Goal: Communication & Community: Answer question/provide support

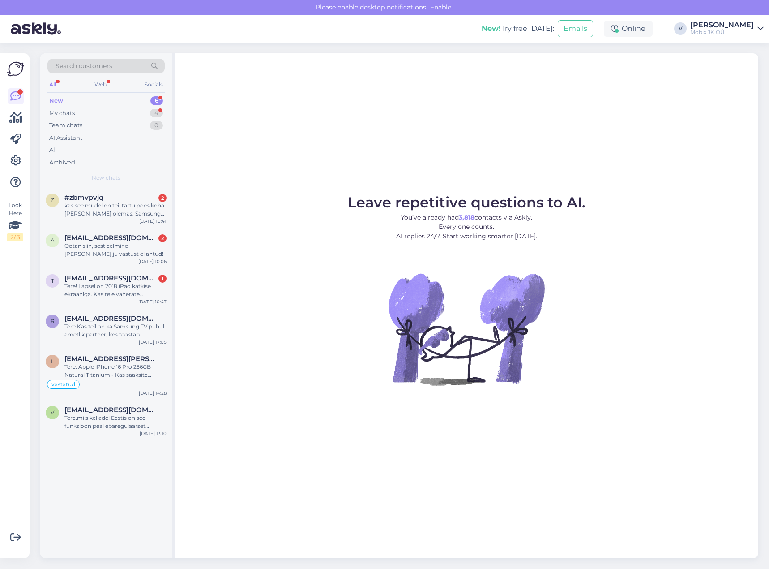
drag, startPoint x: 142, startPoint y: 192, endPoint x: 142, endPoint y: 178, distance: 13.4
click at [142, 192] on div "z #zbmvpvjq 2 kas see mudel on teil tartu poes koha [PERSON_NAME] olemas: Samsu…" at bounding box center [106, 207] width 132 height 40
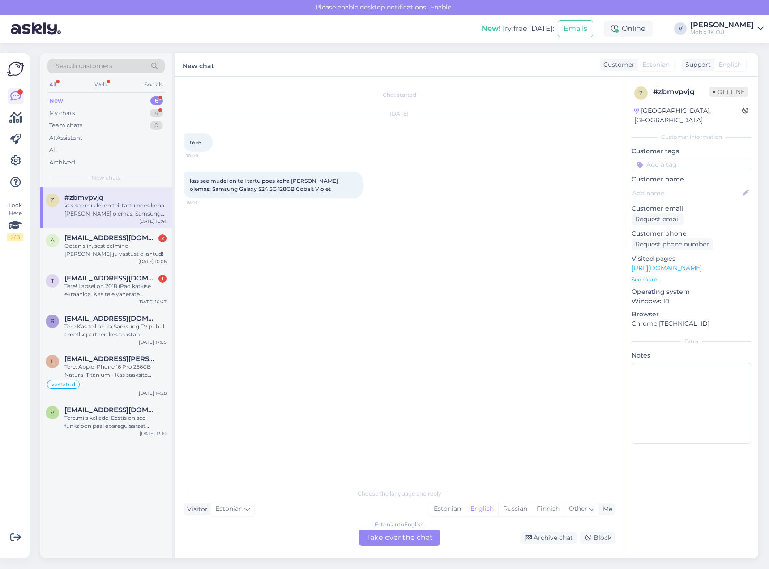
click at [708, 158] on input at bounding box center [692, 164] width 120 height 13
type input "kõ"
click at [707, 184] on div "Kõneledud kliendiga telefoni [PERSON_NAME]" at bounding box center [691, 188] width 81 height 9
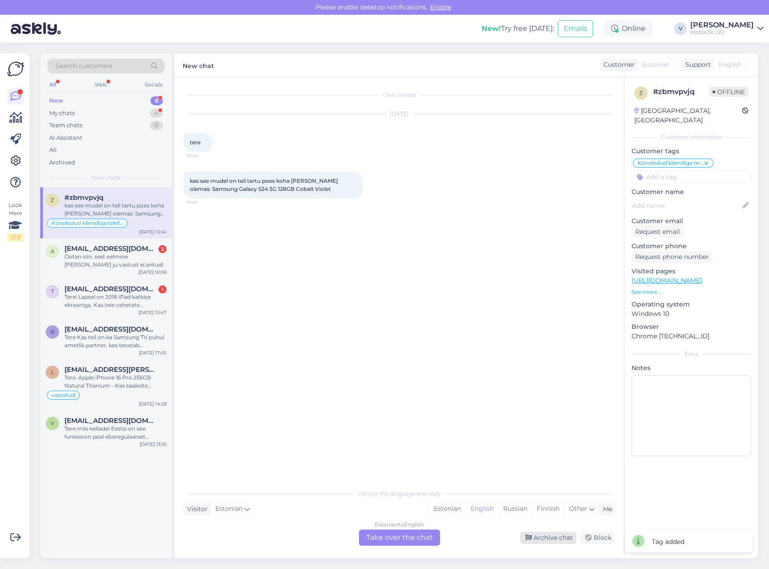
click at [552, 532] on div "Archive chat" at bounding box center [548, 537] width 56 height 12
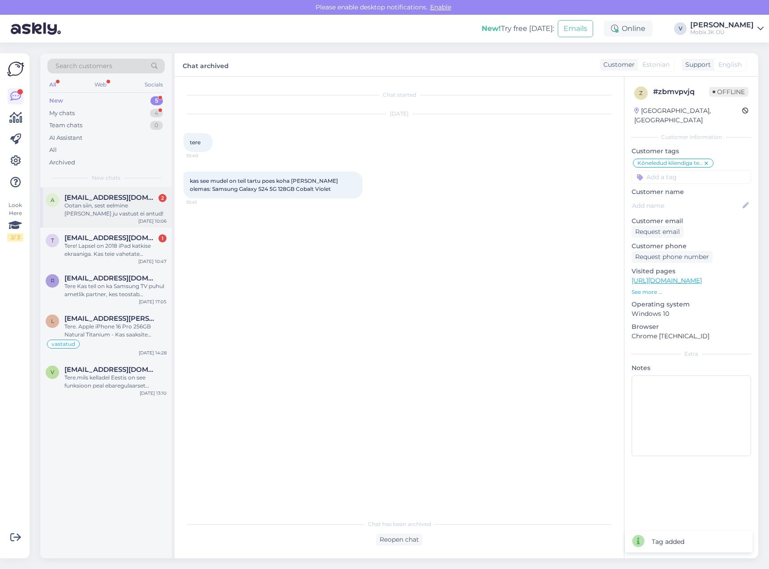
click at [143, 207] on div "Ootan siin, sest eelmine [PERSON_NAME] ju vastust ei antud!" at bounding box center [115, 209] width 102 height 16
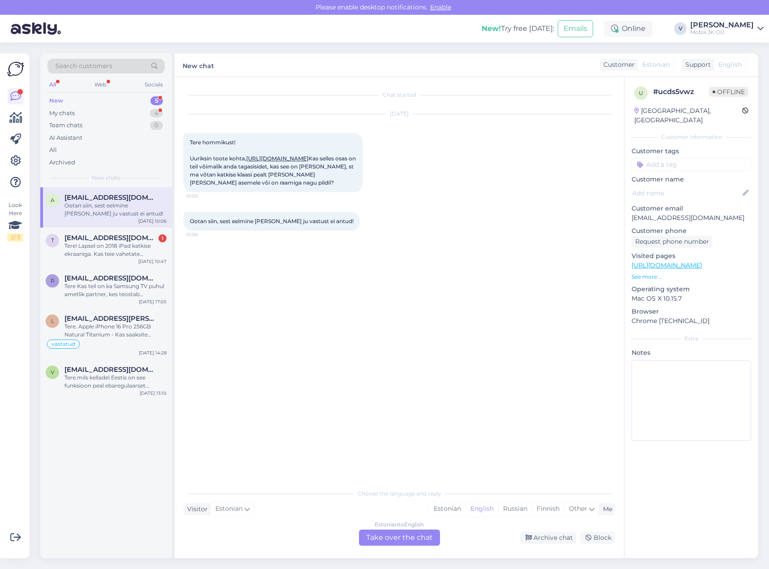
click at [291, 157] on link "[URL][DOMAIN_NAME]" at bounding box center [277, 158] width 62 height 7
click at [449, 514] on div "Estonian" at bounding box center [447, 508] width 36 height 13
click at [408, 535] on div "Estonian to Estonian Take over the chat" at bounding box center [399, 537] width 81 height 16
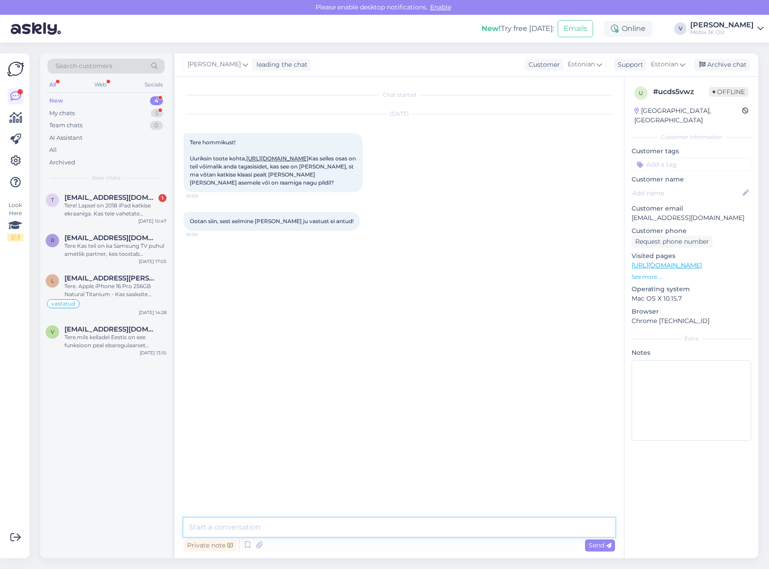
click at [412, 532] on textarea at bounding box center [400, 527] width 432 height 19
type textarea "Tere! Antud toode on raamiga, nagu pildid."
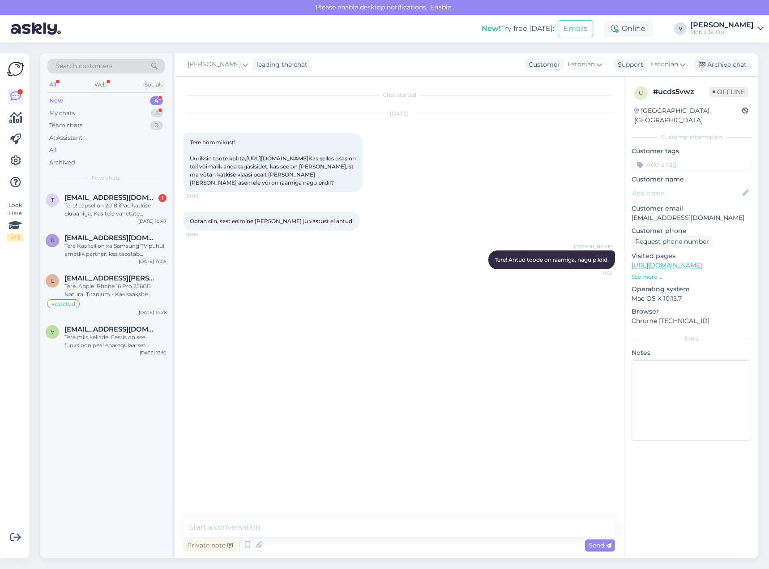
click at [660, 159] on input at bounding box center [692, 164] width 120 height 13
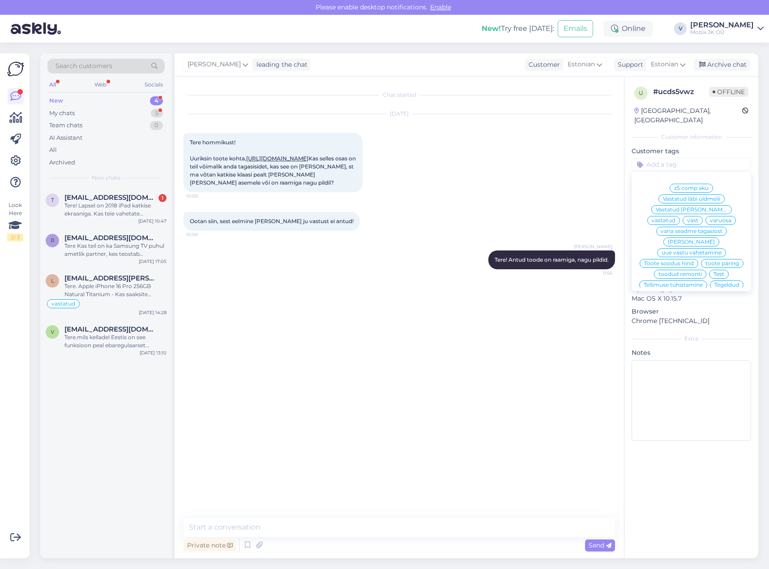
click at [676, 218] on span "vastatud" at bounding box center [664, 220] width 24 height 5
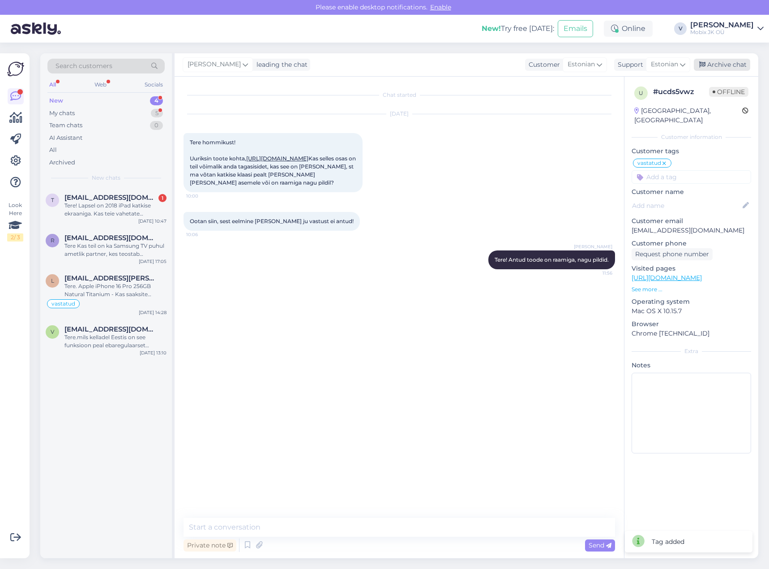
click at [731, 65] on div "Archive chat" at bounding box center [722, 65] width 56 height 12
click at [103, 214] on div "Tere! Lapsel on 2018 iPad katkise ekraaniga. Kas teie vahetate [PERSON_NAME] ek…" at bounding box center [115, 209] width 102 height 16
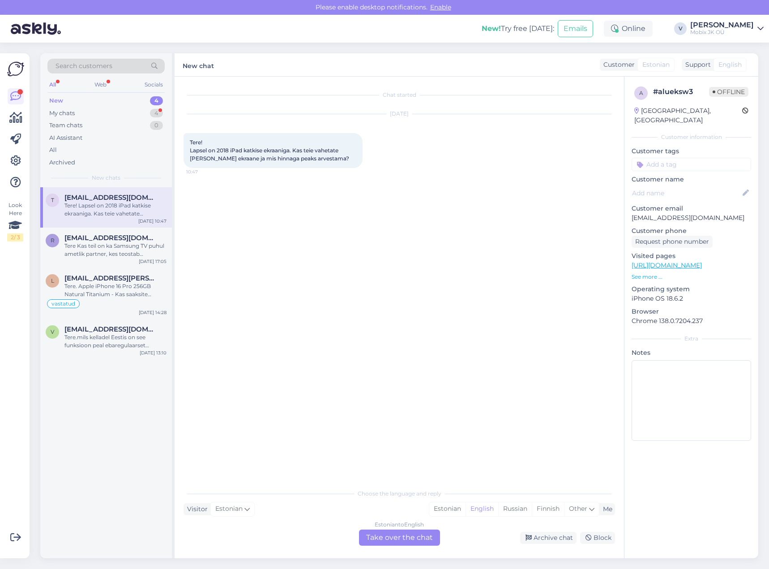
drag, startPoint x: 437, startPoint y: 509, endPoint x: 429, endPoint y: 529, distance: 21.7
click at [436, 510] on div "Estonian" at bounding box center [447, 508] width 36 height 13
click at [423, 536] on div "Estonian to Estonian Take over the chat" at bounding box center [399, 537] width 81 height 16
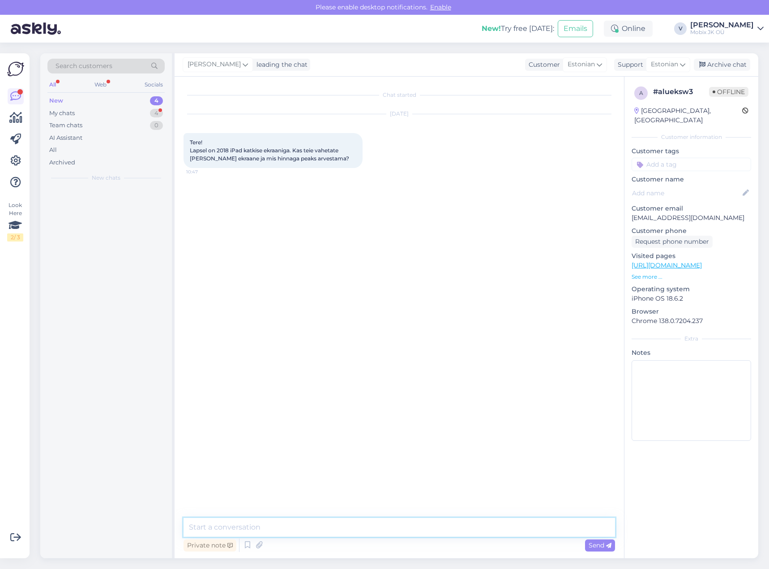
click at [424, 527] on textarea at bounding box center [400, 527] width 432 height 19
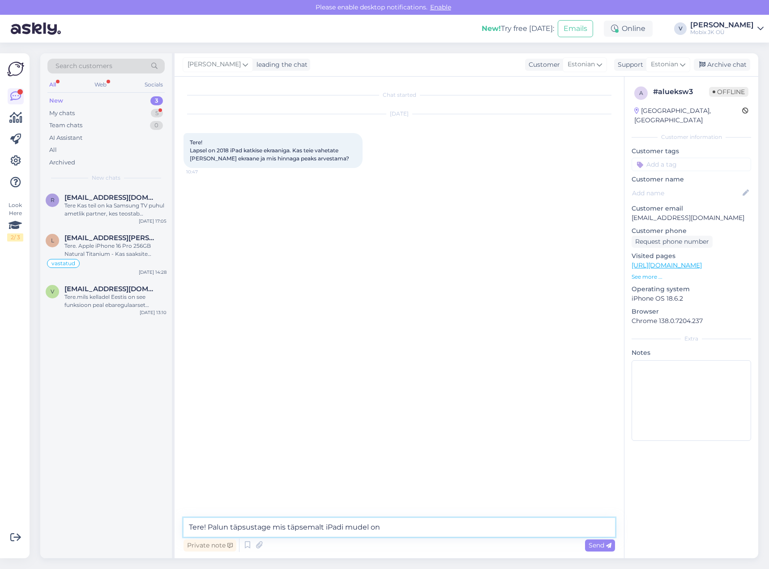
type textarea "Tere! Palun täpsustage mis täpsemalt iPadi mudel on?"
